Goal: Information Seeking & Learning: Learn about a topic

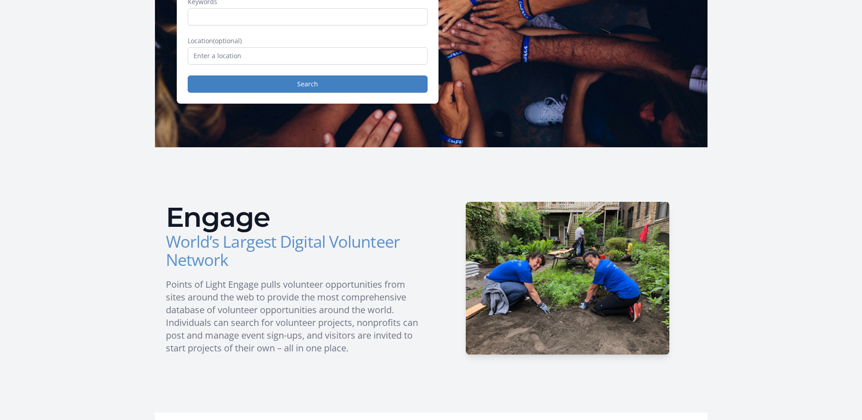
scroll to position [170, 0]
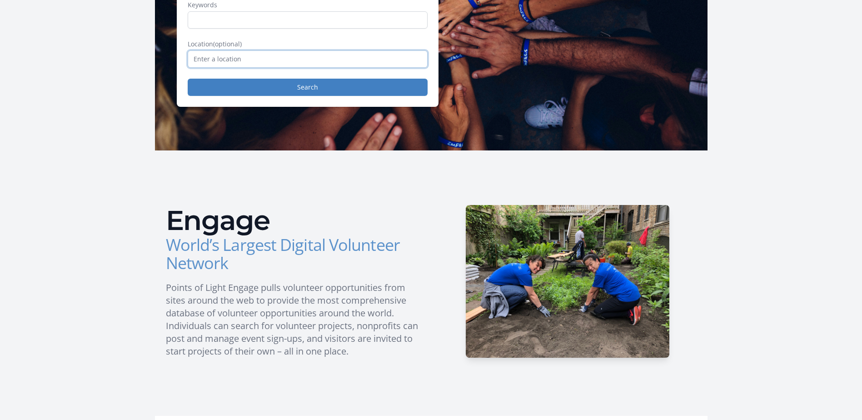
click at [242, 60] on input "text" at bounding box center [308, 58] width 240 height 17
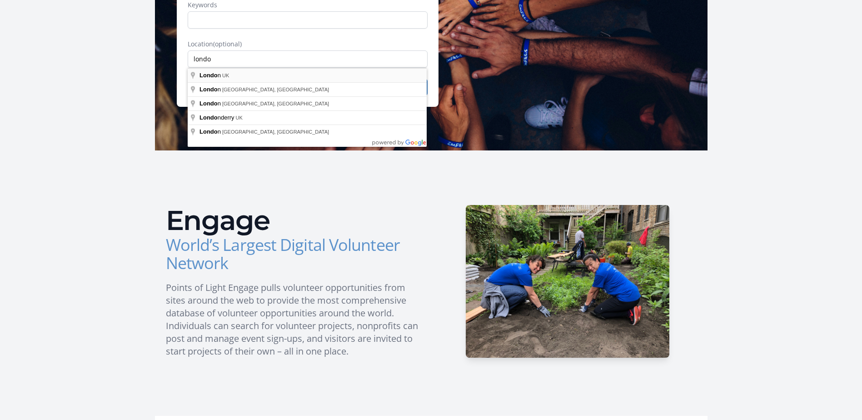
type input "[GEOGRAPHIC_DATA], [GEOGRAPHIC_DATA]"
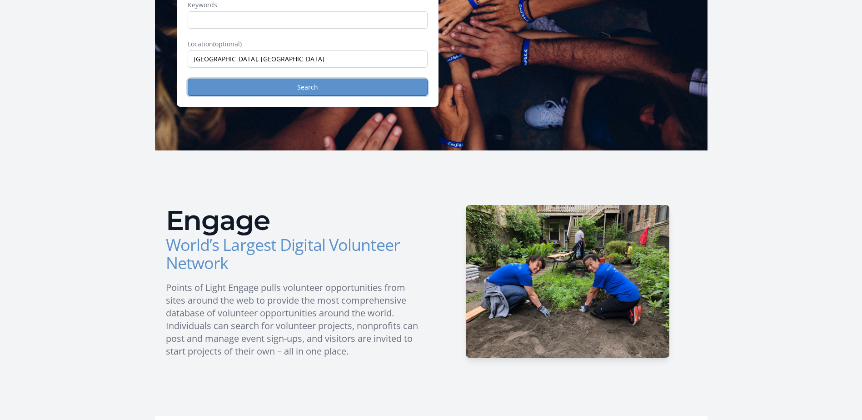
click at [286, 91] on button "Search" at bounding box center [308, 87] width 240 height 17
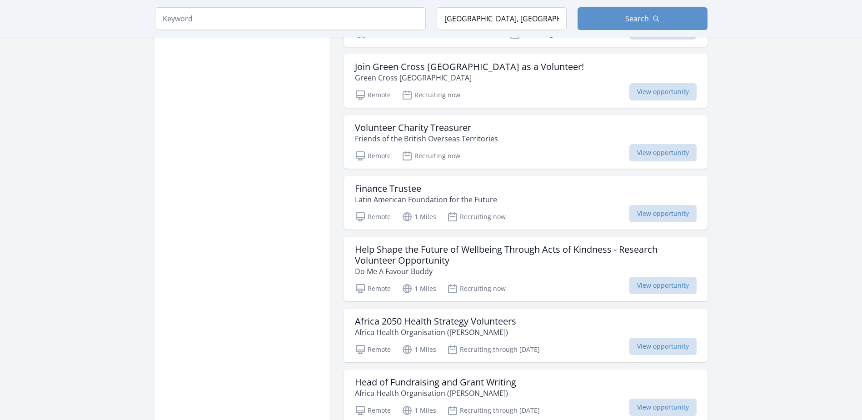
scroll to position [954, 0]
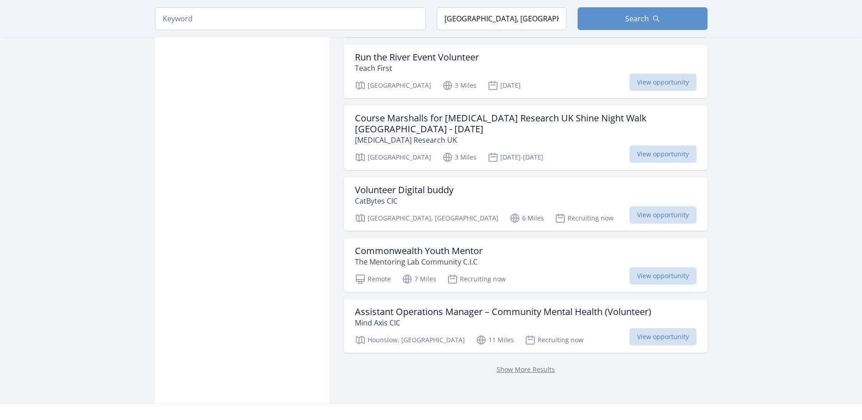
scroll to position [2272, 0]
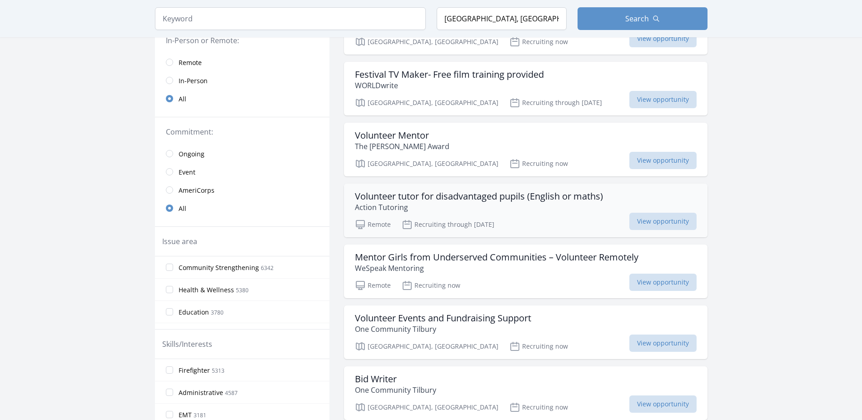
scroll to position [136, 0]
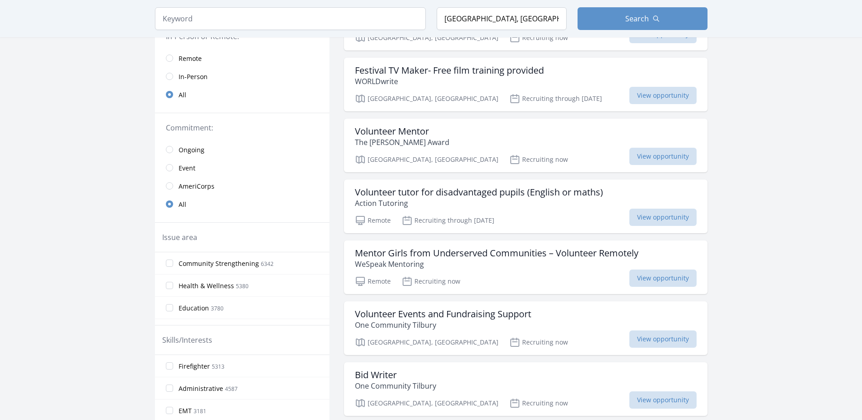
scroll to position [2272, 0]
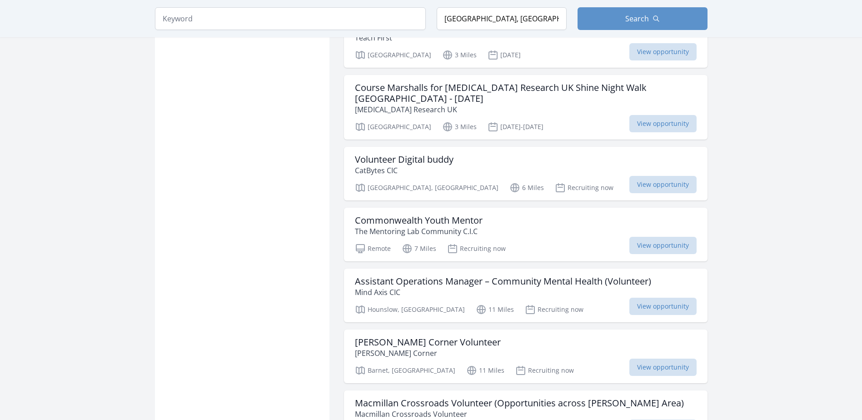
scroll to position [954, 0]
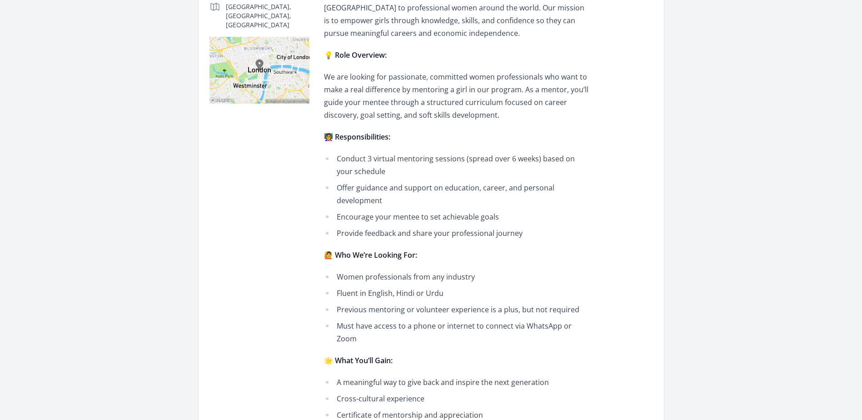
scroll to position [273, 0]
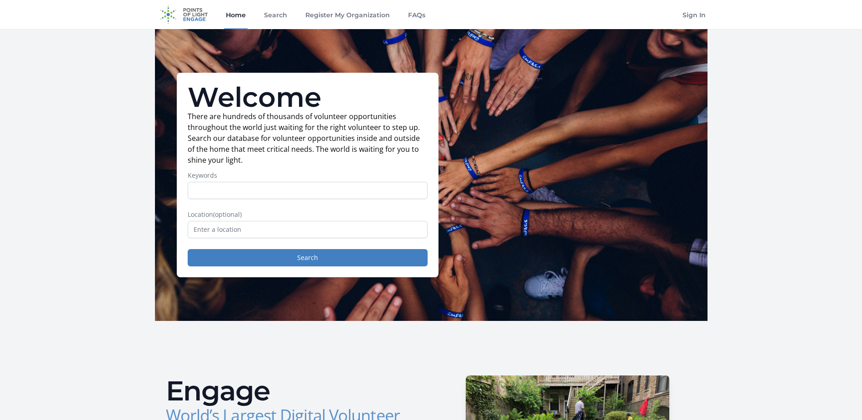
scroll to position [170, 0]
